Goal: Task Accomplishment & Management: Complete application form

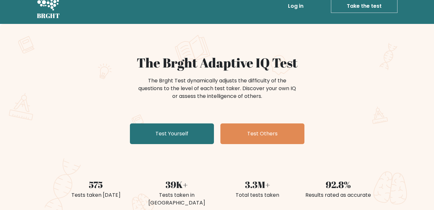
scroll to position [13, 0]
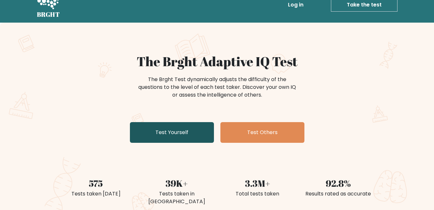
click at [157, 133] on link "Test Yourself" at bounding box center [172, 132] width 84 height 21
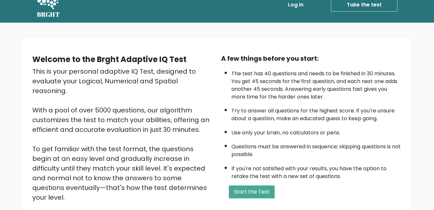
scroll to position [65, 0]
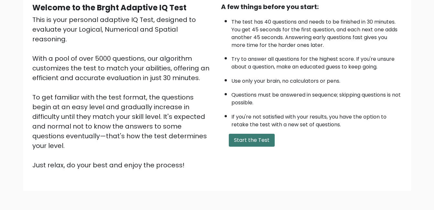
click at [246, 145] on button "Start the Test" at bounding box center [252, 140] width 46 height 13
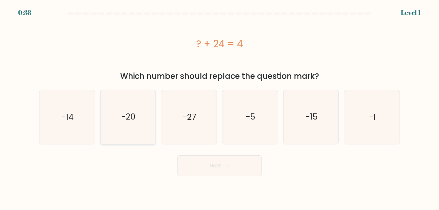
click at [111, 117] on icon "-20" at bounding box center [128, 117] width 54 height 54
click at [219, 107] on input "b. -20" at bounding box center [219, 106] width 0 height 2
radio input "true"
click at [187, 170] on button "Next" at bounding box center [219, 165] width 84 height 21
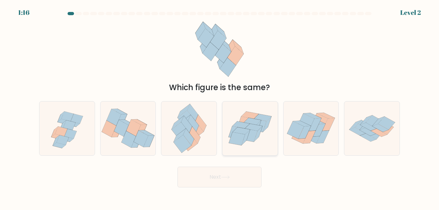
click at [244, 126] on icon at bounding box center [240, 124] width 17 height 7
click at [220, 107] on input "d." at bounding box center [219, 106] width 0 height 2
radio input "true"
click at [235, 176] on button "Next" at bounding box center [219, 177] width 84 height 21
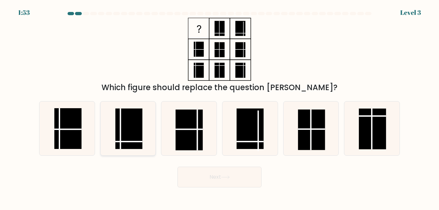
click at [130, 136] on rect at bounding box center [128, 129] width 27 height 41
click at [219, 107] on input "b." at bounding box center [219, 106] width 0 height 2
radio input "true"
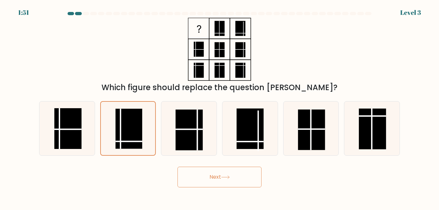
click at [194, 176] on button "Next" at bounding box center [219, 177] width 84 height 21
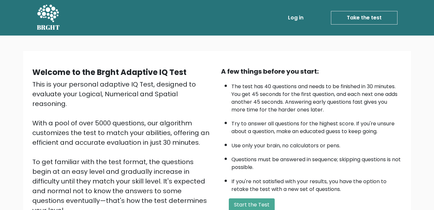
scroll to position [65, 0]
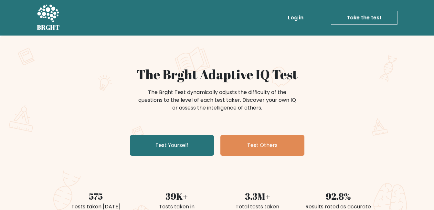
scroll to position [13, 0]
